Goal: Task Accomplishment & Management: Use online tool/utility

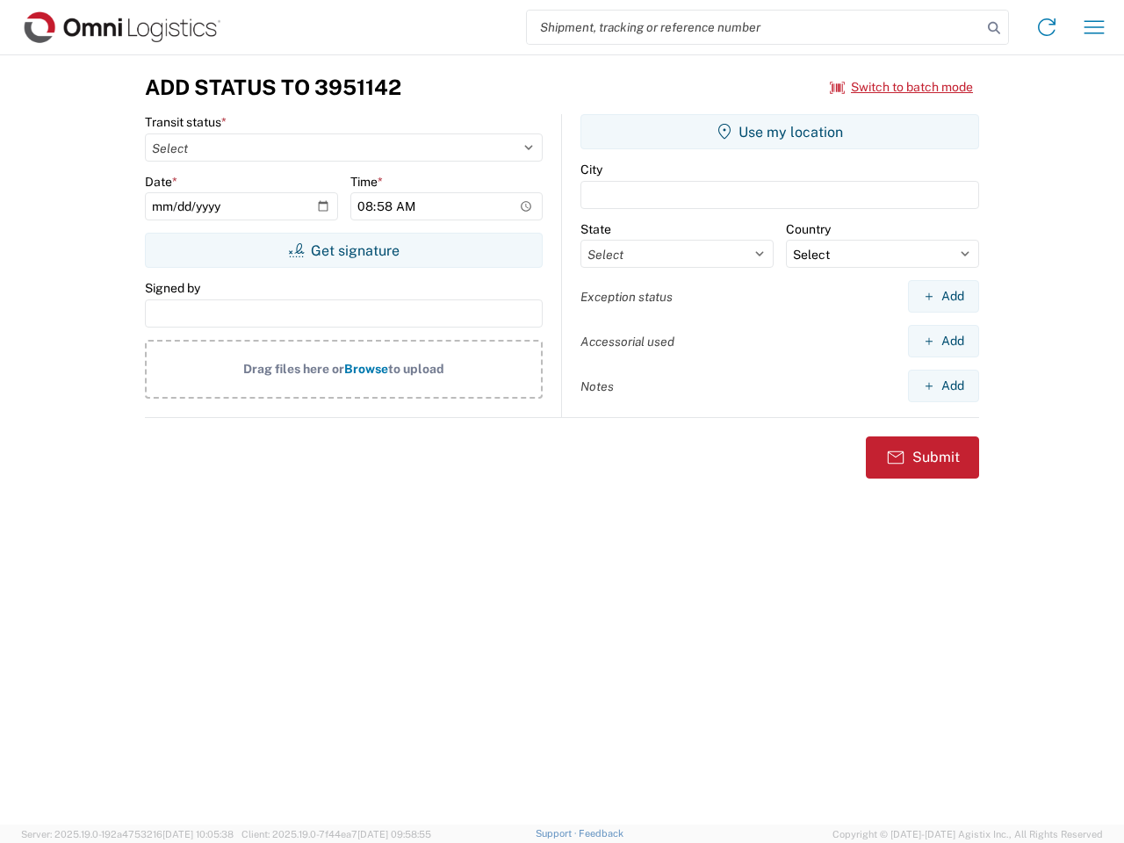
click at [754, 27] on input "search" at bounding box center [754, 27] width 455 height 33
click at [994, 28] on icon at bounding box center [993, 28] width 25 height 25
click at [1046, 27] on icon at bounding box center [1046, 27] width 28 height 28
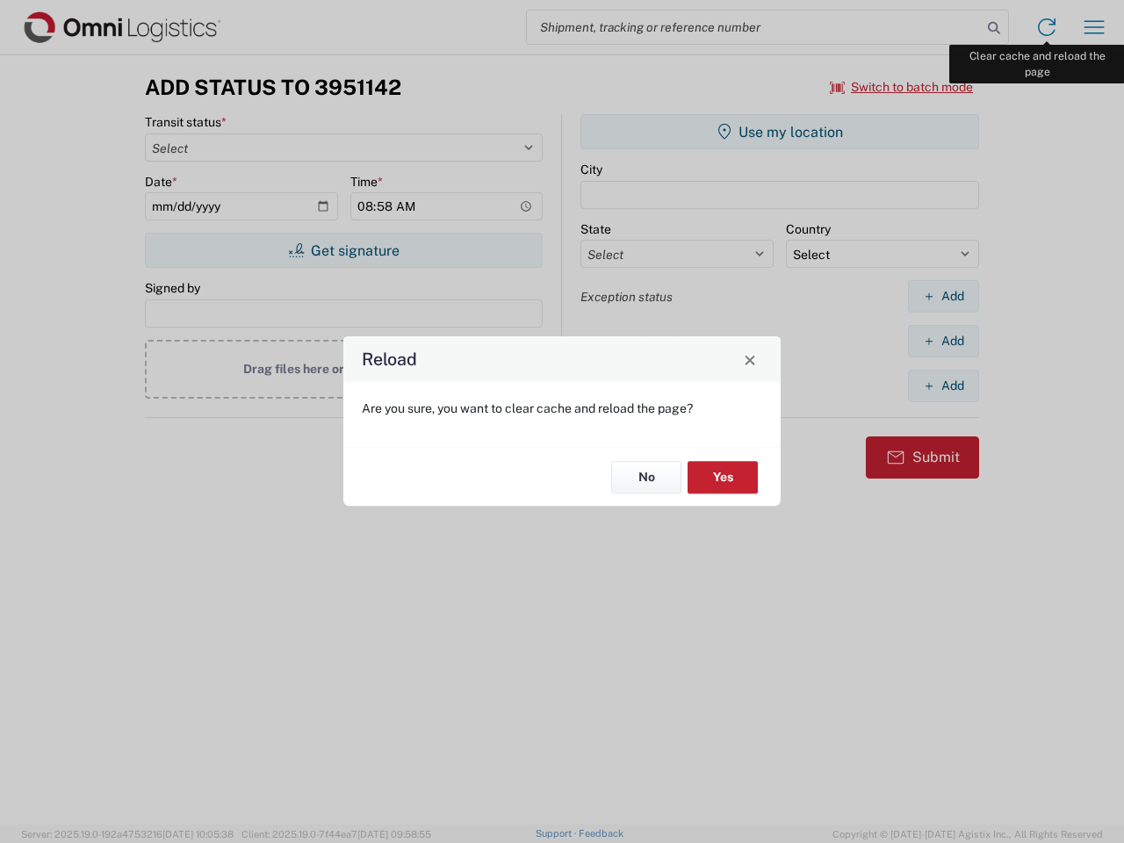
click at [1094, 27] on div "Reload Are you sure, you want to clear cache and reload the page? No Yes" at bounding box center [562, 421] width 1124 height 843
click at [901, 87] on div "Reload Are you sure, you want to clear cache and reload the page? No Yes" at bounding box center [562, 421] width 1124 height 843
click at [343, 250] on div "Reload Are you sure, you want to clear cache and reload the page? No Yes" at bounding box center [562, 421] width 1124 height 843
click at [779, 132] on div "Reload Are you sure, you want to clear cache and reload the page? No Yes" at bounding box center [562, 421] width 1124 height 843
click at [943, 296] on div "Reload Are you sure, you want to clear cache and reload the page? No Yes" at bounding box center [562, 421] width 1124 height 843
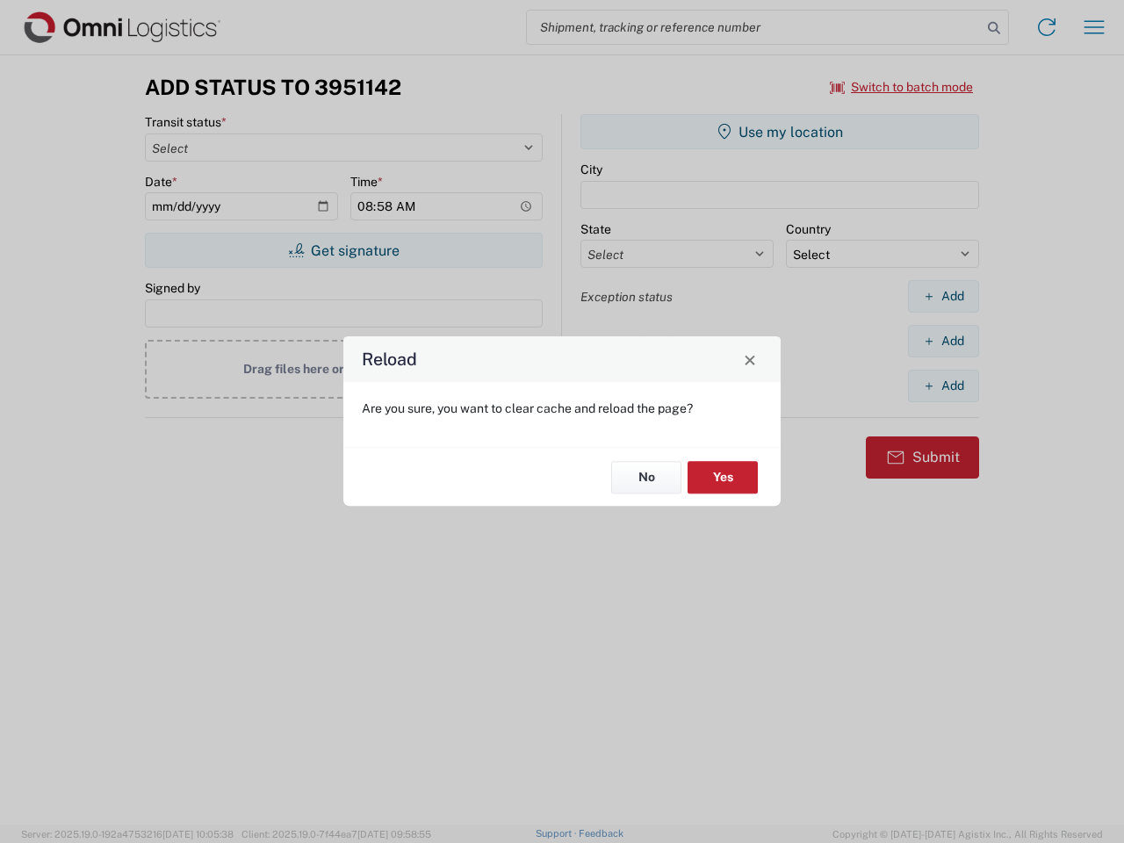
click at [943, 341] on div "Reload Are you sure, you want to clear cache and reload the page? No Yes" at bounding box center [562, 421] width 1124 height 843
click at [943, 385] on div "Reload Are you sure, you want to clear cache and reload the page? No Yes" at bounding box center [562, 421] width 1124 height 843
